Goal: Check status: Check status

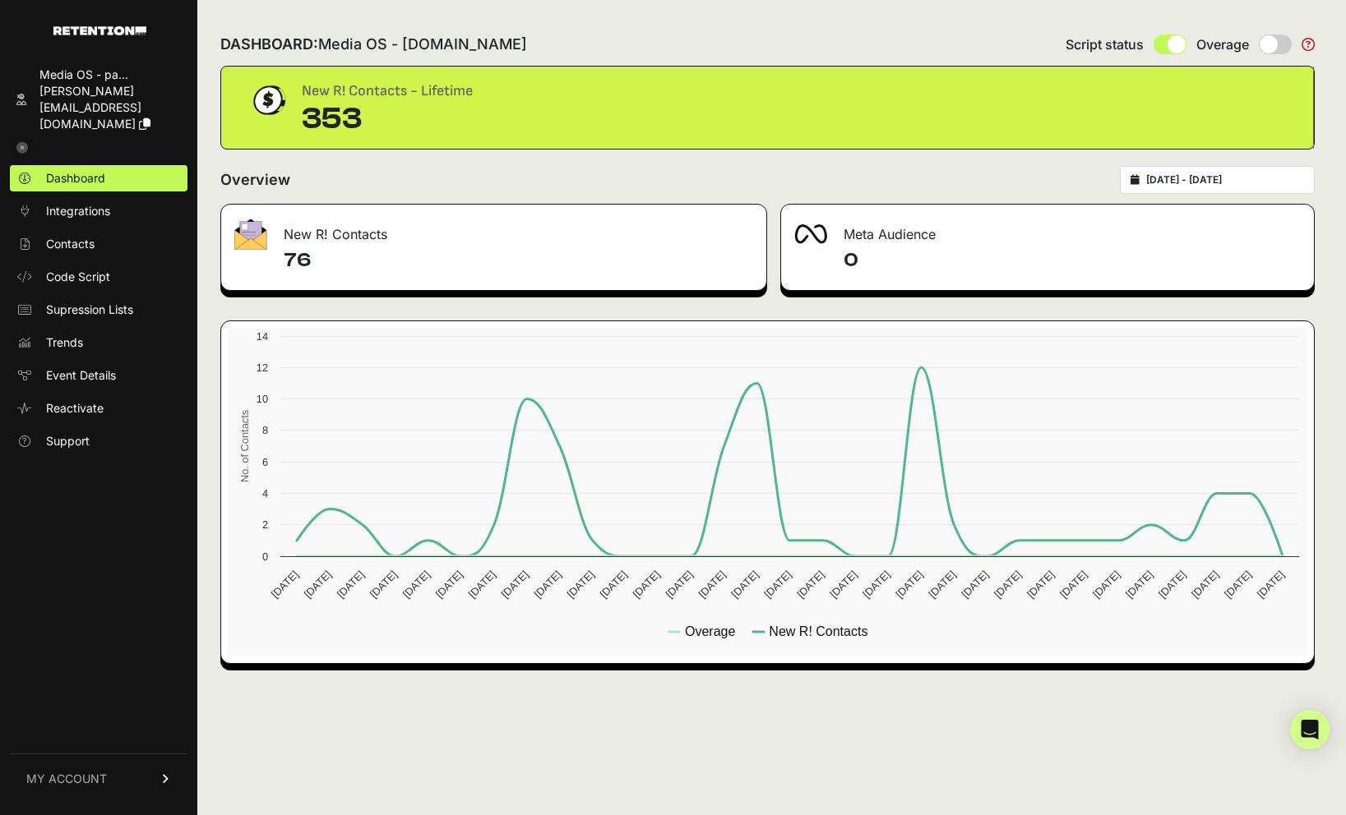
click at [308, 262] on h4 "76" at bounding box center [518, 260] width 469 height 26
click at [752, 12] on div "DASHBOARD: Media OS - [DOMAIN_NAME] Script status Overage New R! Contacts - Lif…" at bounding box center [767, 407] width 1140 height 815
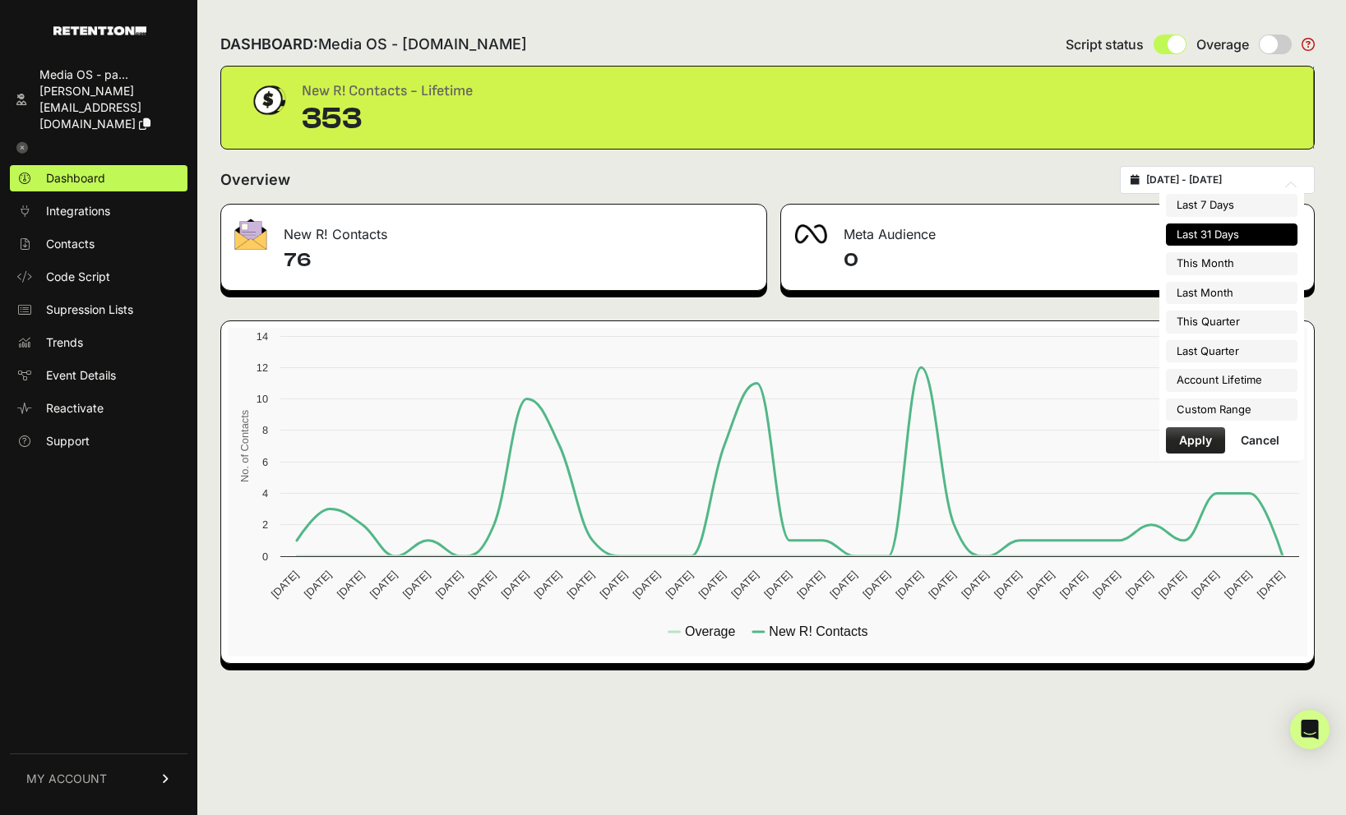
click at [1203, 180] on input "[DATE] - [DATE]" at bounding box center [1225, 179] width 158 height 13
click at [1050, 179] on div "Overview [DATE] - [DATE]" at bounding box center [767, 180] width 1094 height 28
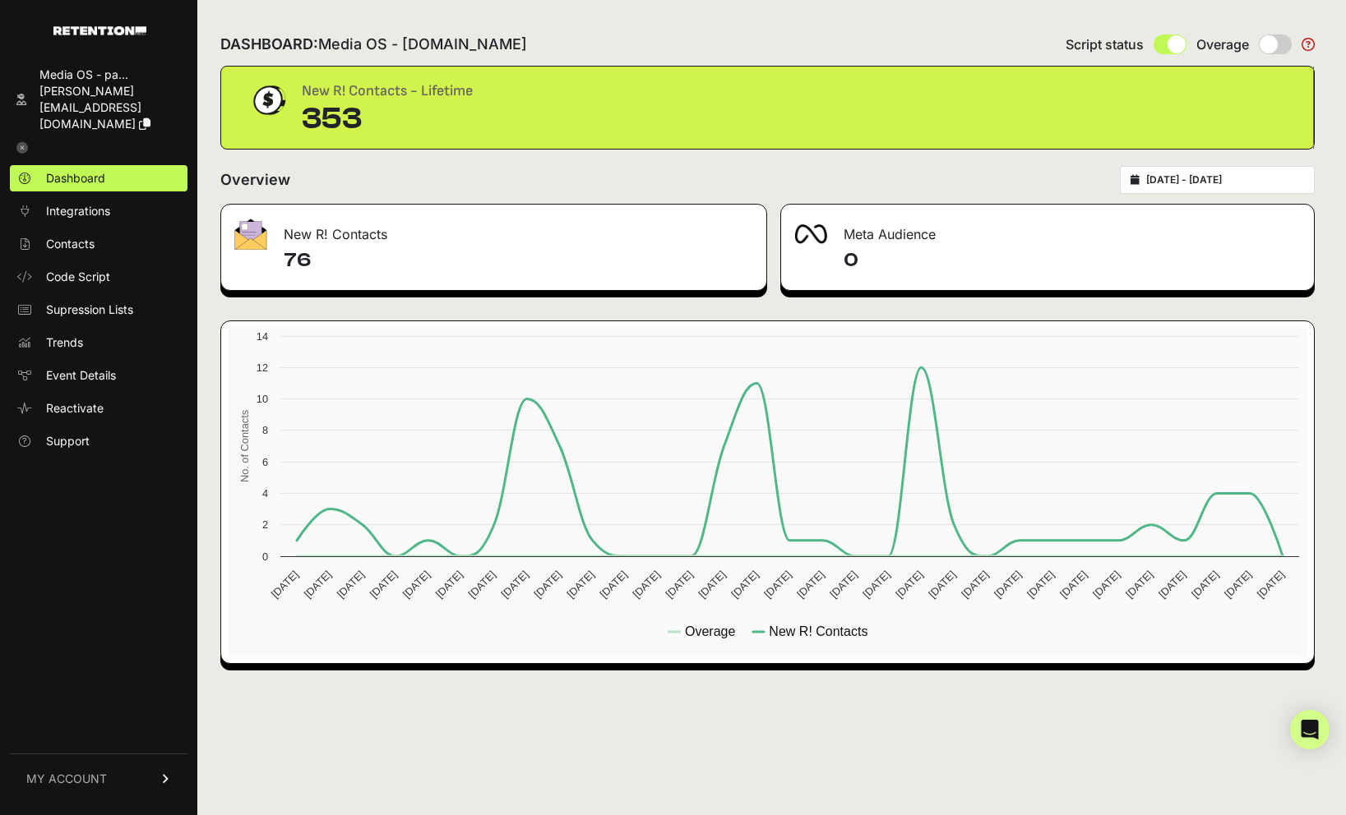
click at [1221, 179] on input "2025-08-20 - 2025-09-19" at bounding box center [1225, 179] width 158 height 13
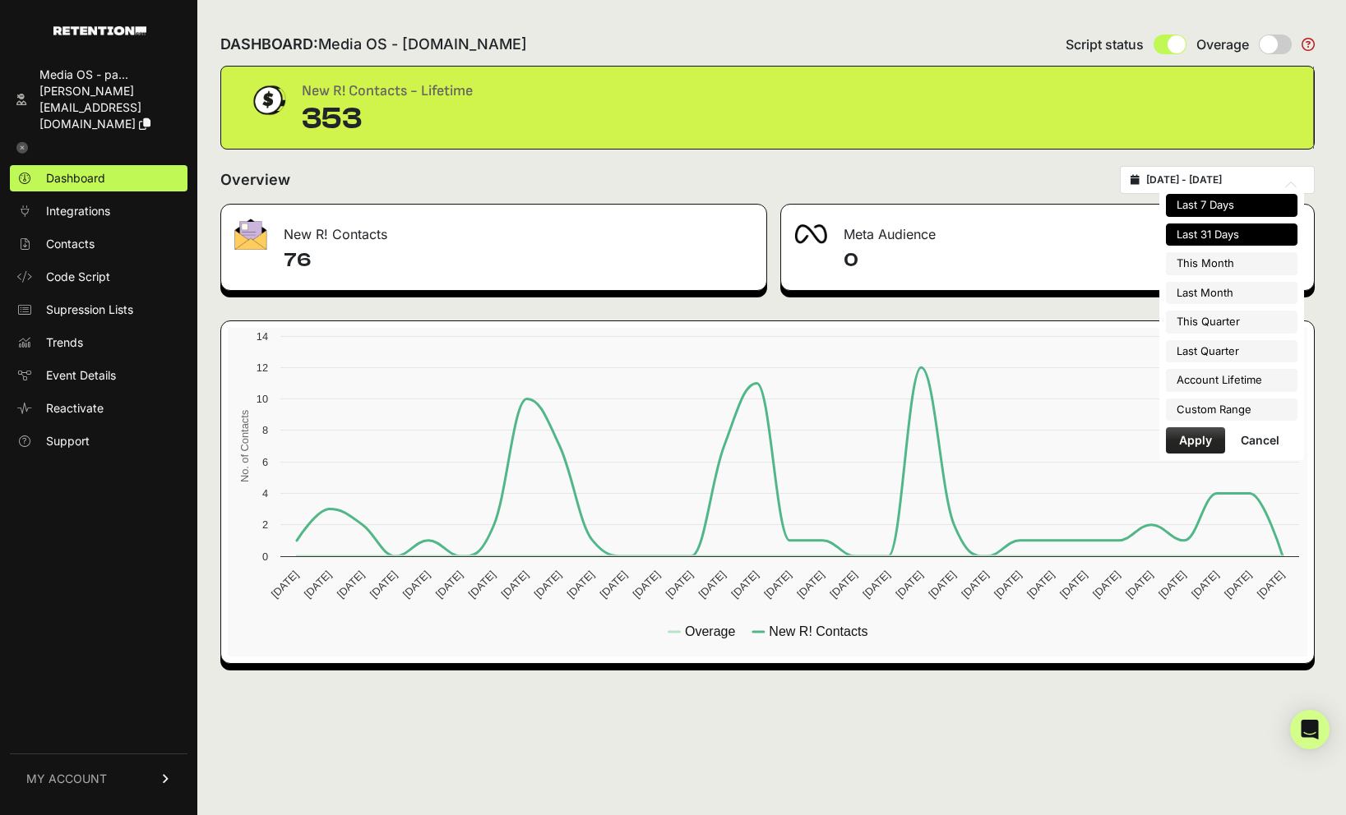
click at [1221, 213] on li "Last 7 Days" at bounding box center [1232, 205] width 132 height 23
type input "2025-09-13 - 2025-09-19"
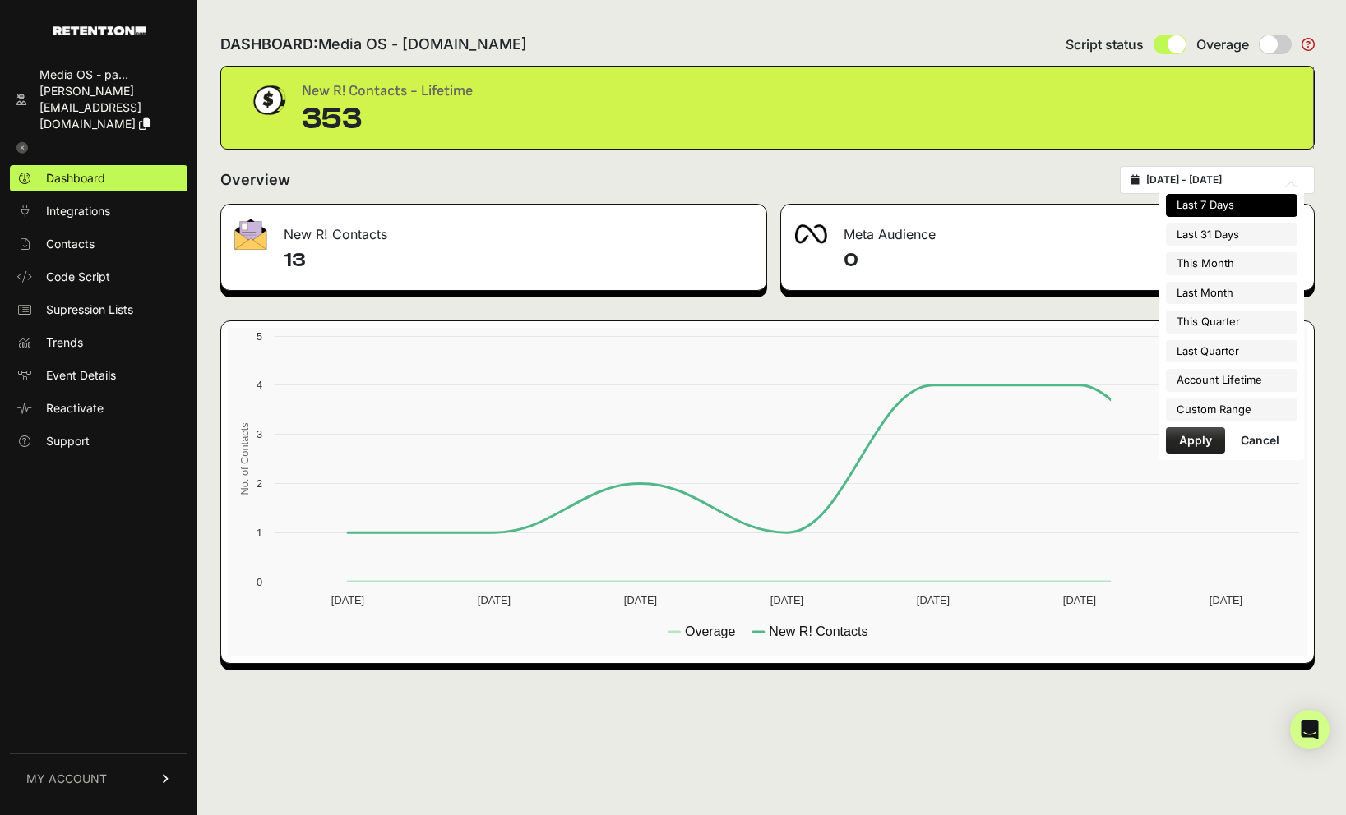
click at [1207, 180] on input "[DATE] - [DATE]" at bounding box center [1225, 179] width 158 height 13
click at [1230, 325] on li "This Quarter" at bounding box center [1232, 322] width 132 height 23
type input "[DATE] - [DATE]"
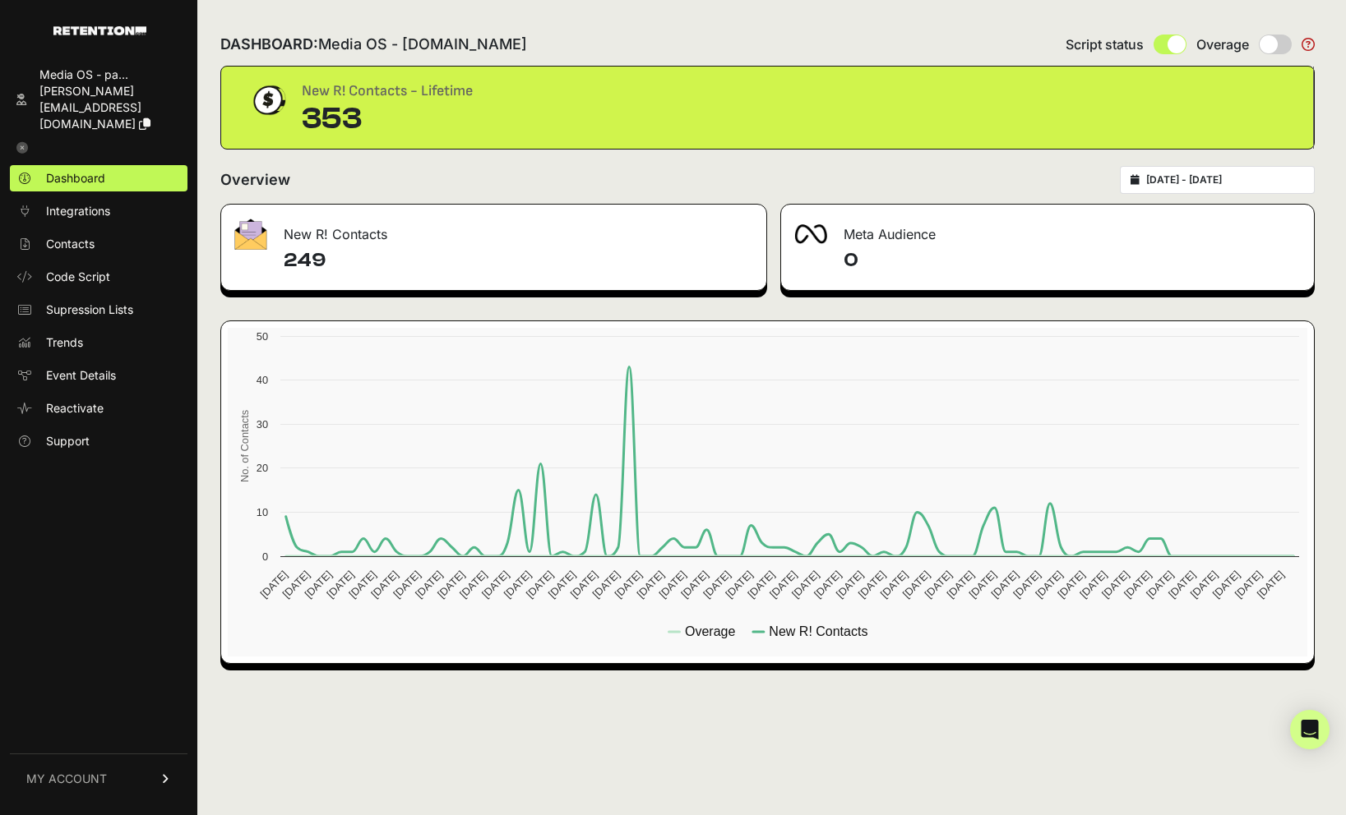
click at [1020, 122] on div "New R! Contacts - Lifetime 353" at bounding box center [766, 108] width 1039 height 56
